Goal: Information Seeking & Learning: Learn about a topic

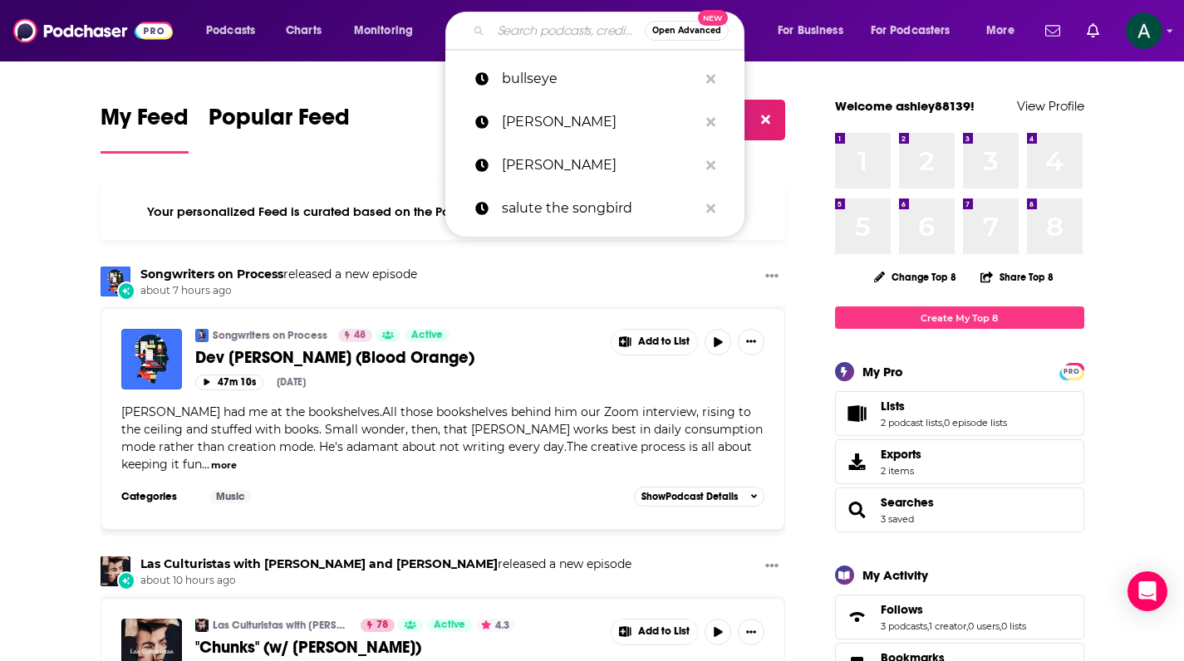
click at [533, 40] on input "Search podcasts, credits, & more..." at bounding box center [568, 30] width 154 height 27
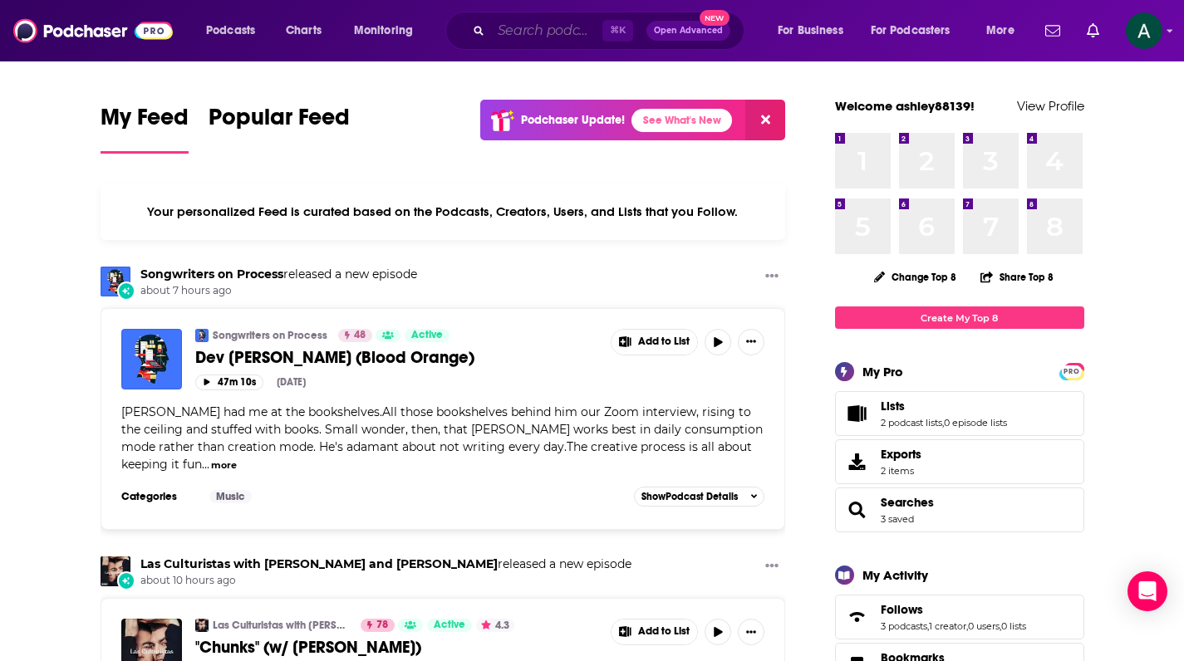
click at [590, 32] on input "Search podcasts, credits, & more..." at bounding box center [546, 30] width 111 height 27
click at [557, 46] on div "⌘ K Open Advanced New" at bounding box center [594, 31] width 299 height 38
click at [560, 37] on input "Search podcasts, credits, & more..." at bounding box center [546, 30] width 111 height 27
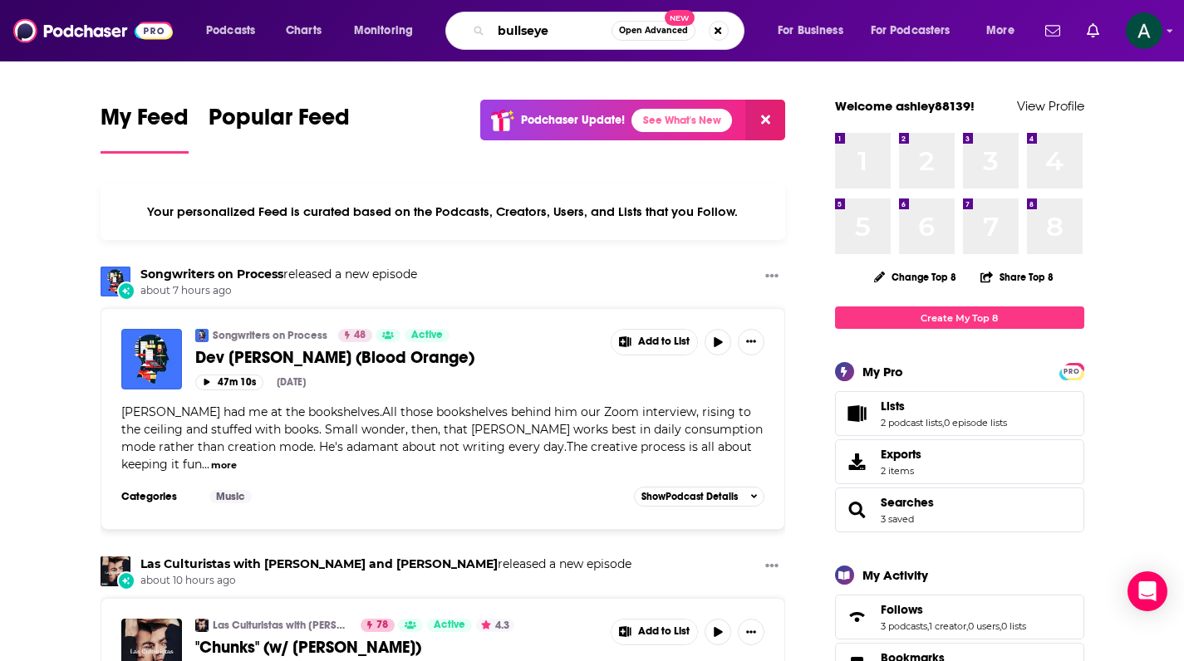
type input "bullseye"
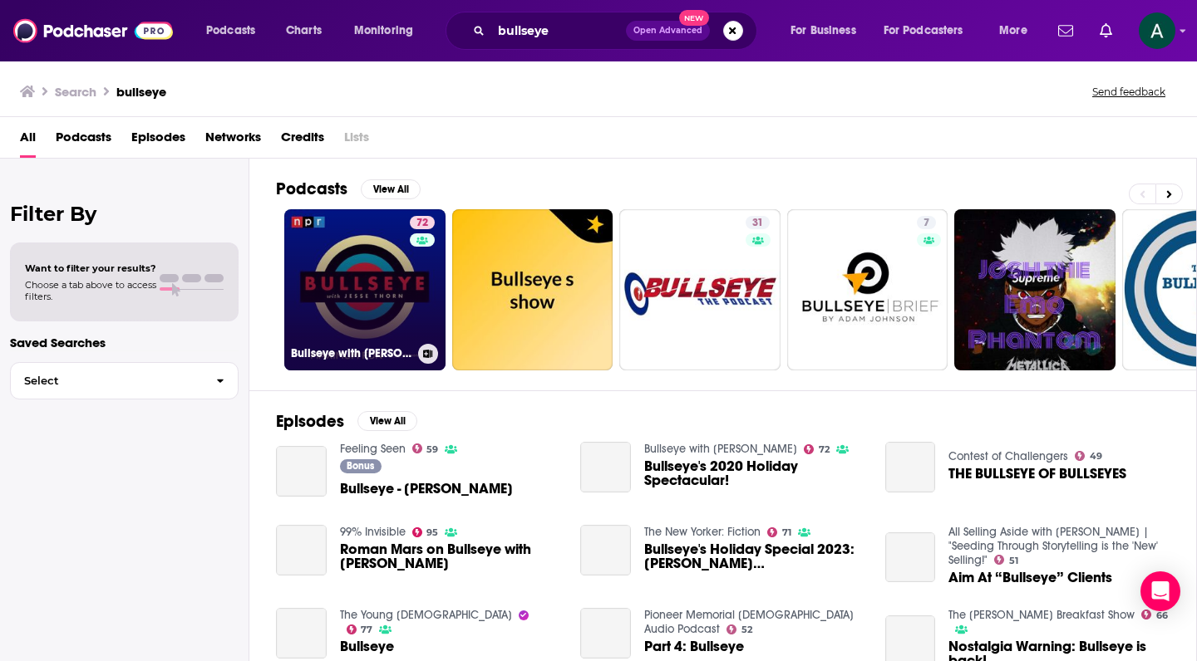
click at [372, 316] on link "72 Bullseye with [PERSON_NAME]" at bounding box center [364, 289] width 161 height 161
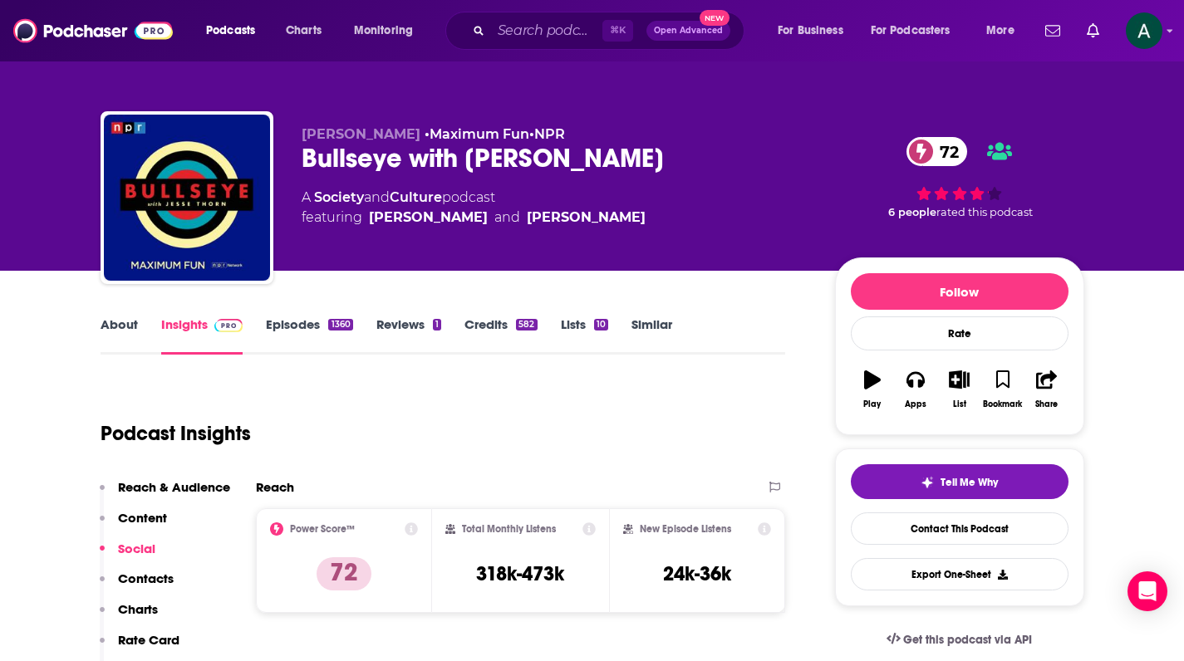
click at [306, 322] on link "Episodes 1360" at bounding box center [309, 336] width 86 height 38
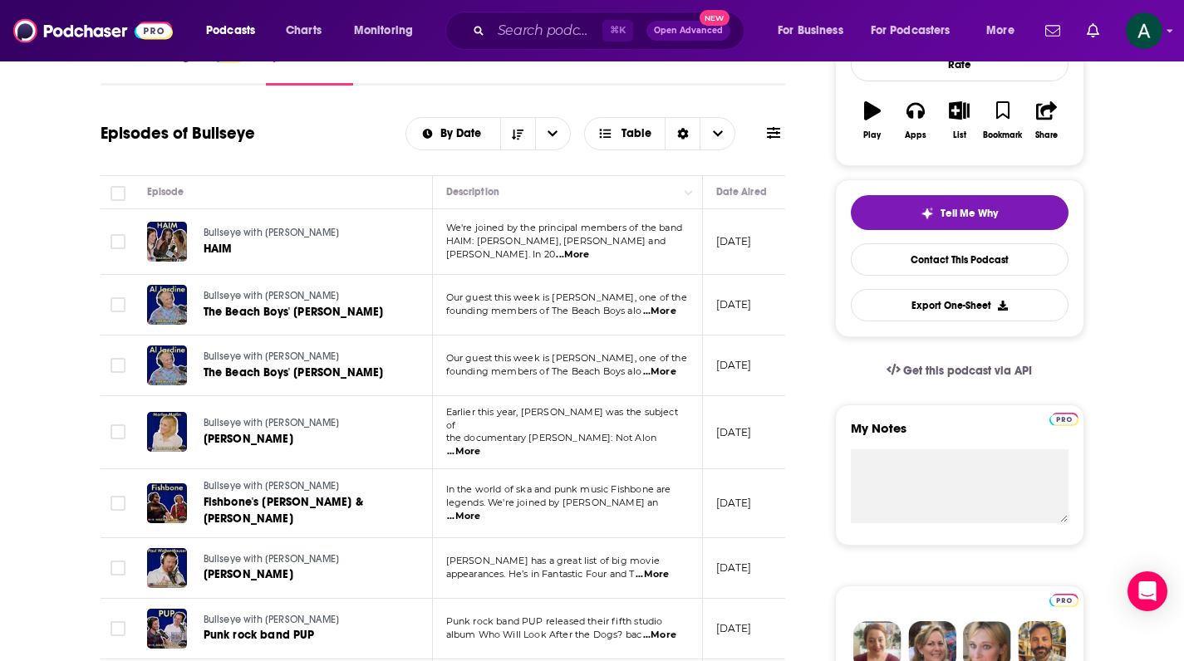
scroll to position [298, 0]
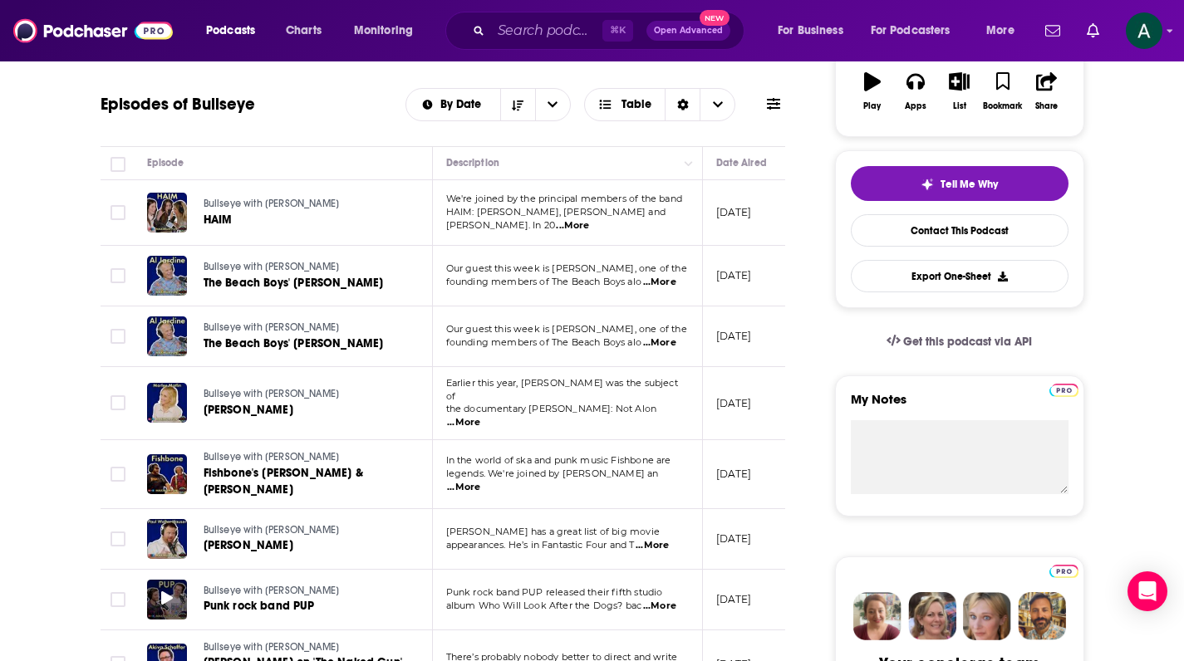
click at [166, 594] on span at bounding box center [167, 599] width 12 height 19
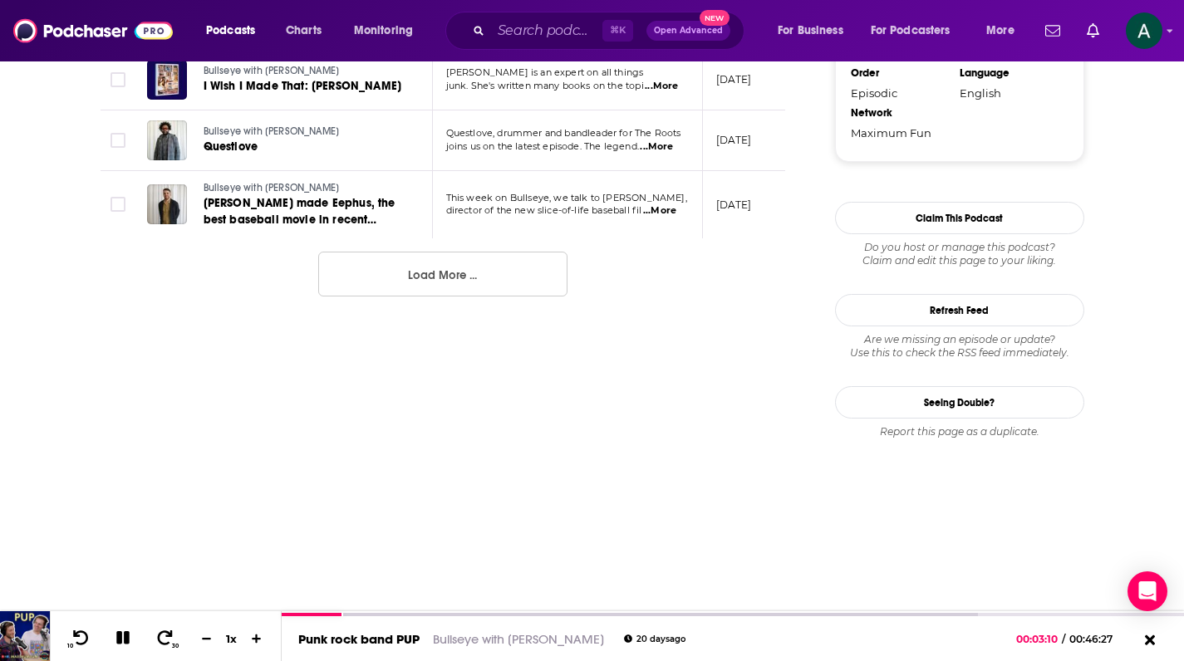
scroll to position [1673, 0]
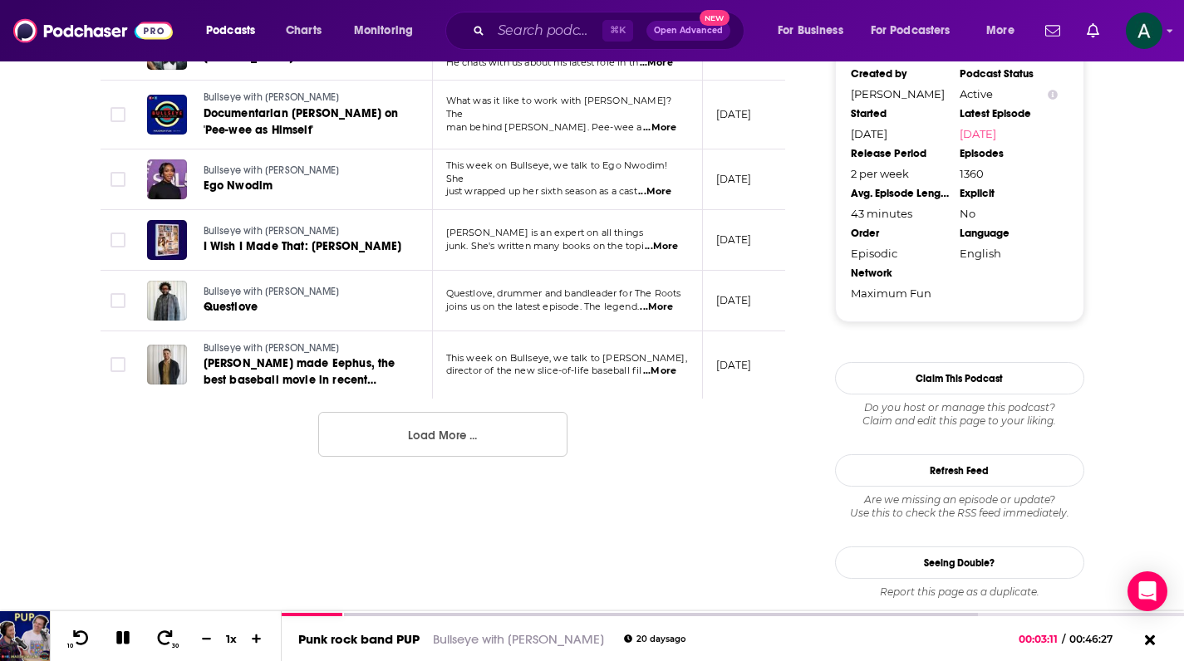
click at [492, 435] on button "Load More ..." at bounding box center [442, 434] width 249 height 45
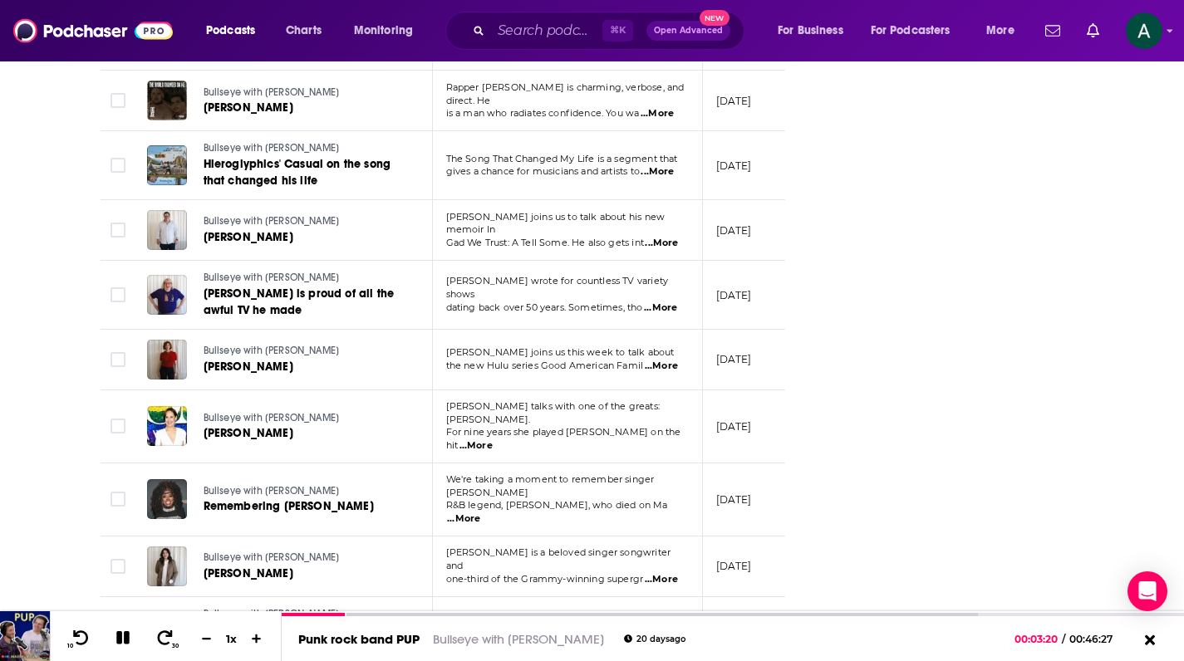
scroll to position [2554, 0]
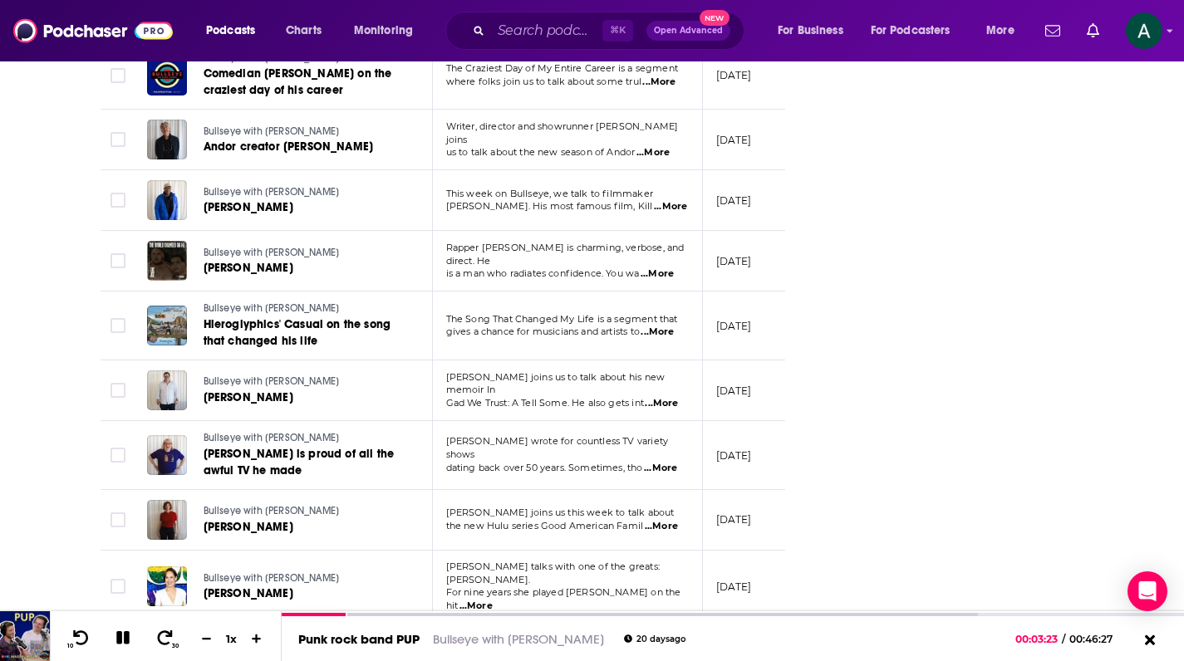
click at [664, 268] on span "...More" at bounding box center [657, 274] width 33 height 13
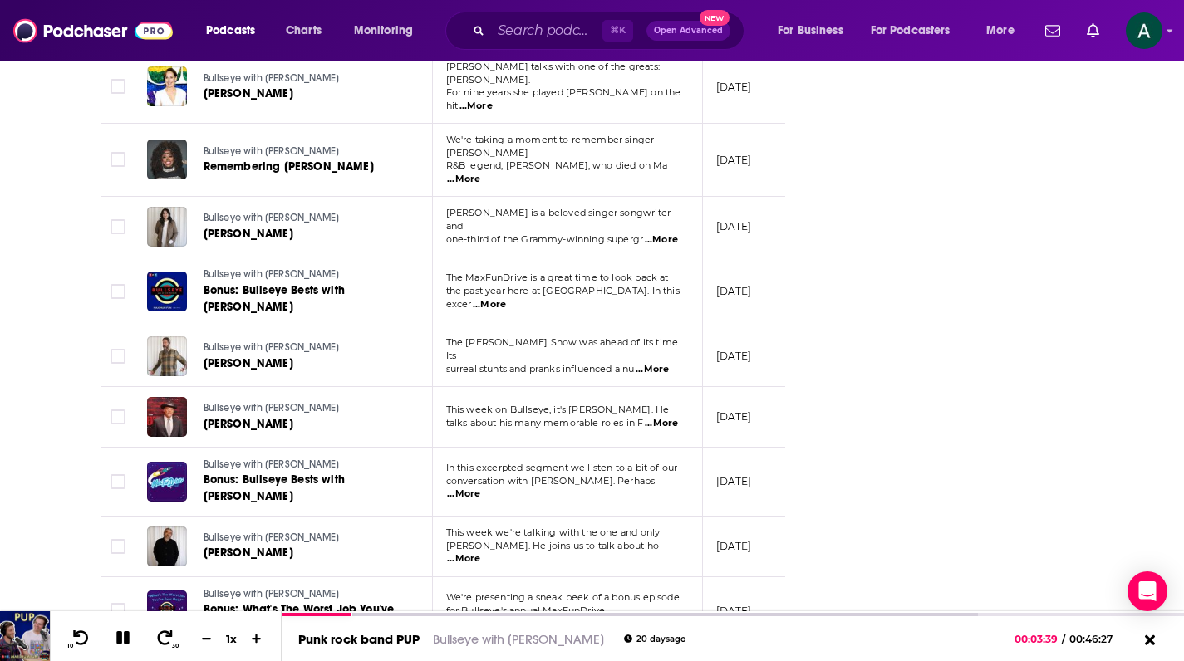
scroll to position [3073, 0]
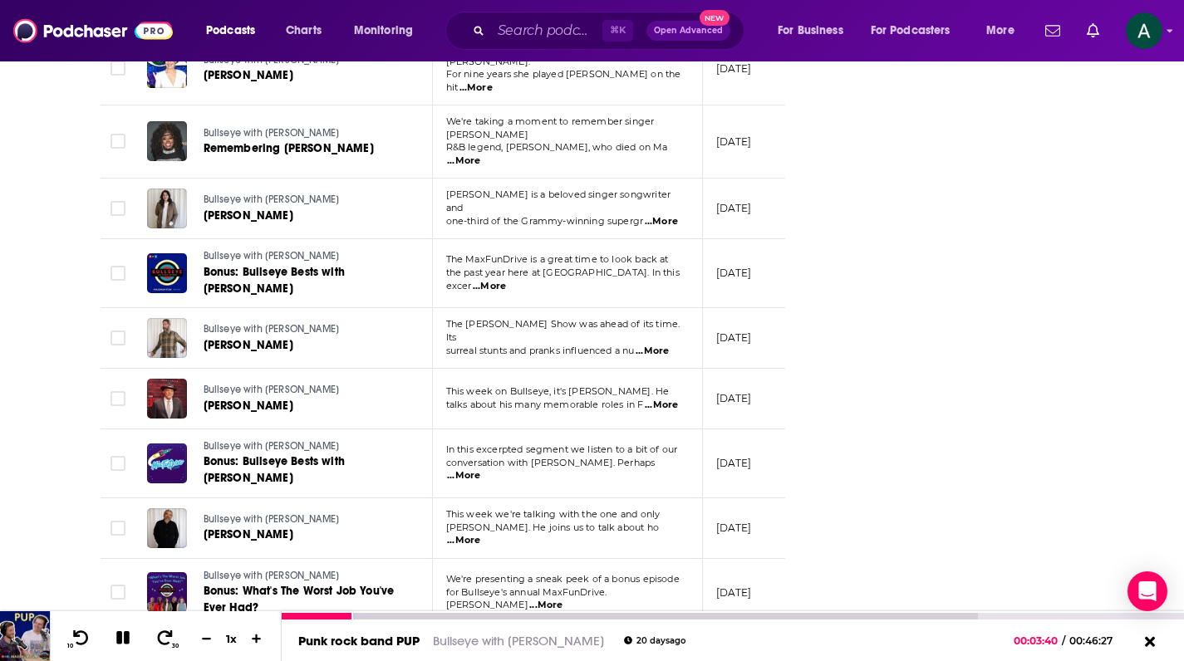
click at [424, 640] on button "Load More ..." at bounding box center [442, 662] width 249 height 45
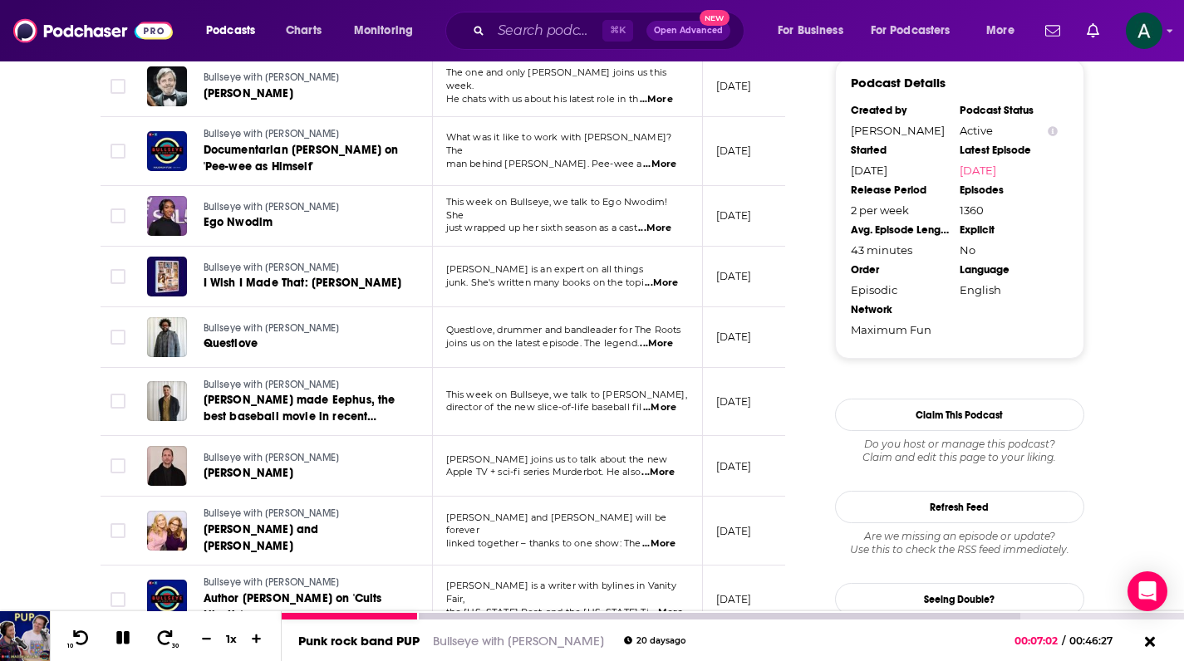
scroll to position [0, 0]
